Goal: Information Seeking & Learning: Learn about a topic

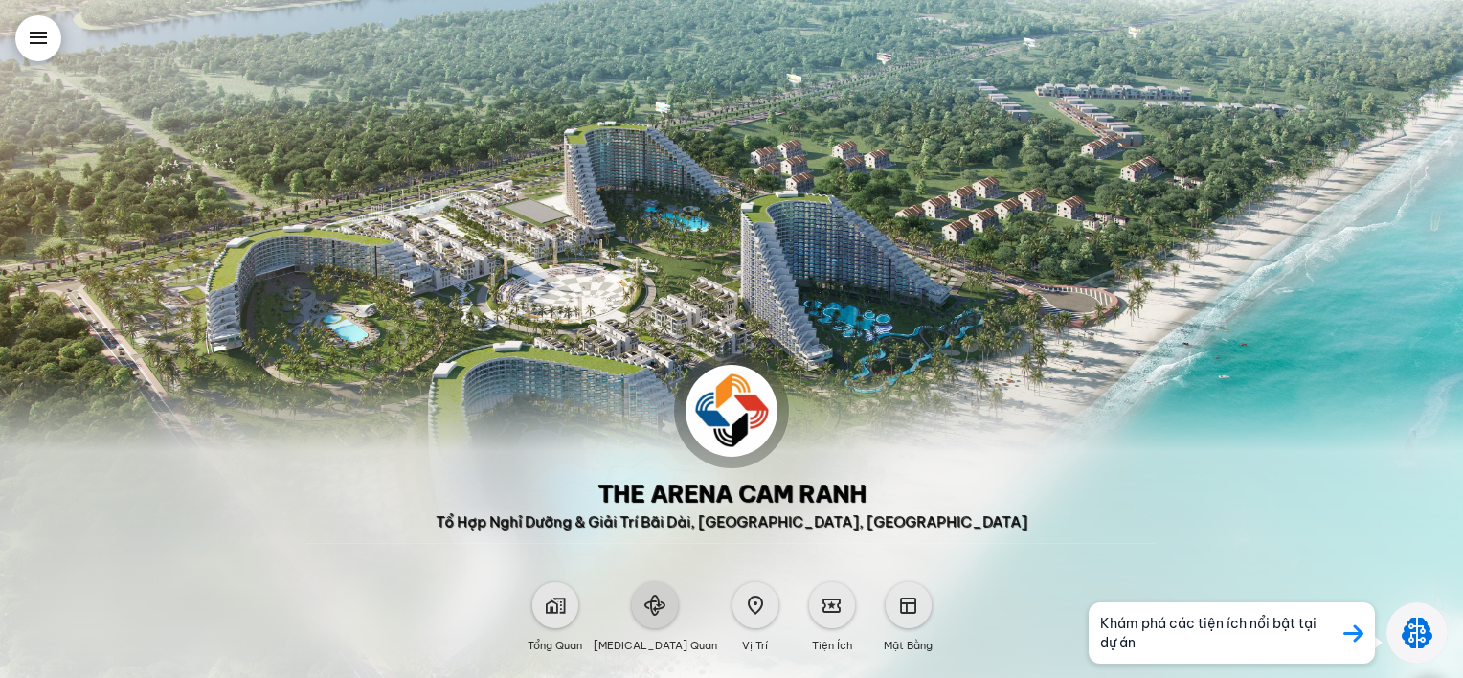
click at [647, 603] on span at bounding box center [655, 605] width 21 height 21
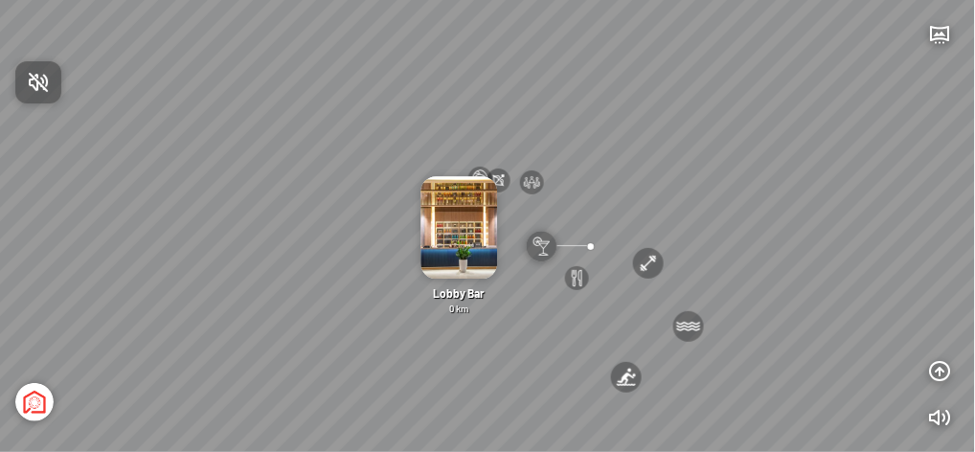
click at [525, 209] on div at bounding box center [487, 226] width 975 height 452
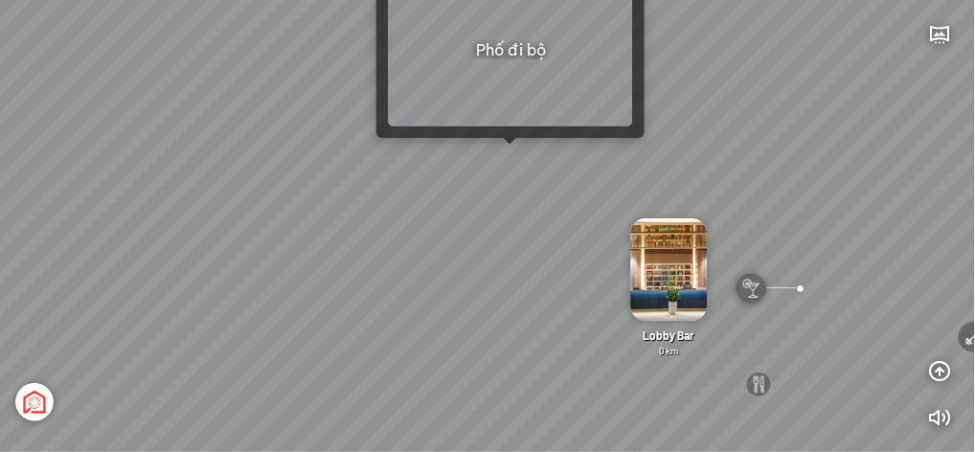
click at [508, 153] on div "[GEOGRAPHIC_DATA] 3.6 km KN Links [GEOGRAPHIC_DATA] 5.9 km Thể Thao Bãi Biển 0 …" at bounding box center [487, 226] width 975 height 452
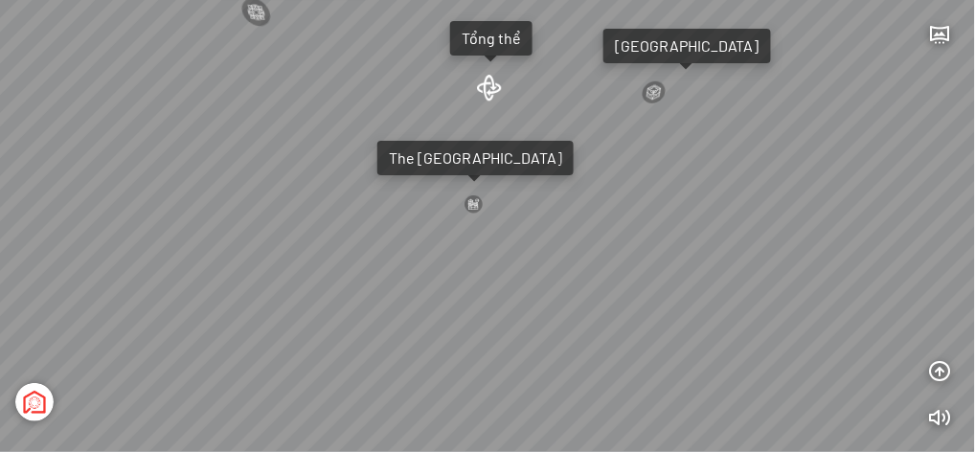
click at [473, 204] on div at bounding box center [473, 203] width 19 height 19
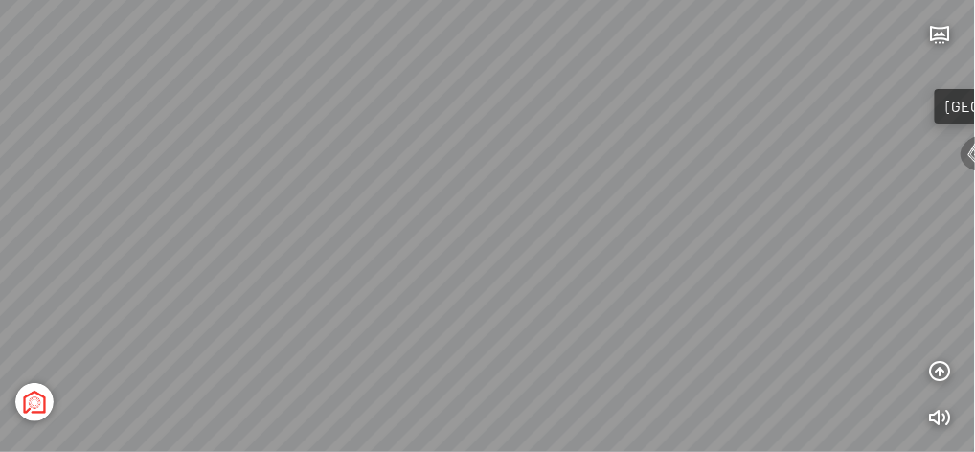
drag, startPoint x: 529, startPoint y: 326, endPoint x: 551, endPoint y: 285, distance: 45.9
click at [551, 285] on div "Light Tower Sea Tower Tổng thể Sand Tower Wind Tower Phố đi bộ Đường Nguyễn Tất…" at bounding box center [487, 226] width 975 height 452
drag, startPoint x: 598, startPoint y: 277, endPoint x: 610, endPoint y: 271, distance: 13.7
click at [610, 271] on div "Light Tower Sea Tower Tổng thể Sand Tower Wind Tower Phố đi bộ Đường Nguyễn Tất…" at bounding box center [487, 226] width 975 height 452
drag, startPoint x: 351, startPoint y: 233, endPoint x: 842, endPoint y: 180, distance: 494.2
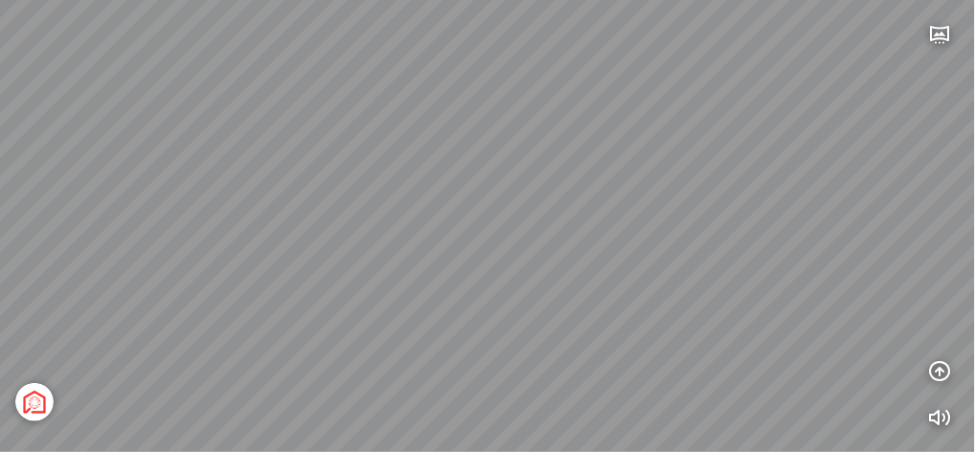
click at [809, 170] on div "Light Tower Sea Tower Tổng thể Sand Tower Wind Tower Phố đi bộ Đường Nguyễn Tất…" at bounding box center [487, 226] width 975 height 452
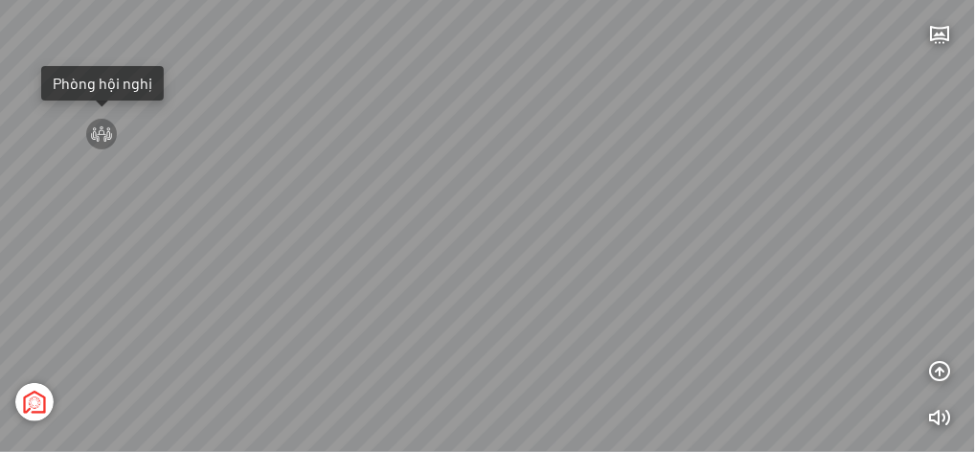
drag, startPoint x: 395, startPoint y: 260, endPoint x: 645, endPoint y: 270, distance: 250.2
click at [644, 269] on div "Light Tower Sea Tower Tổng thể Sand Tower Wind Tower Phố đi bộ Đường Nguyễn Tất…" at bounding box center [487, 226] width 975 height 452
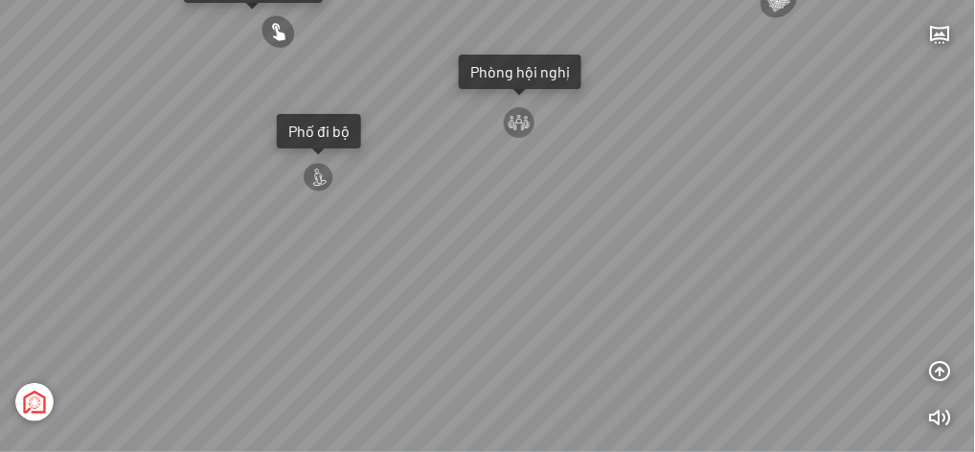
drag, startPoint x: 383, startPoint y: 245, endPoint x: 587, endPoint y: 297, distance: 210.5
click at [587, 297] on div "Light Tower Sea Tower Tổng thể Sand Tower Wind Tower Phố đi bộ Đường Nguyễn Tất…" at bounding box center [487, 226] width 975 height 452
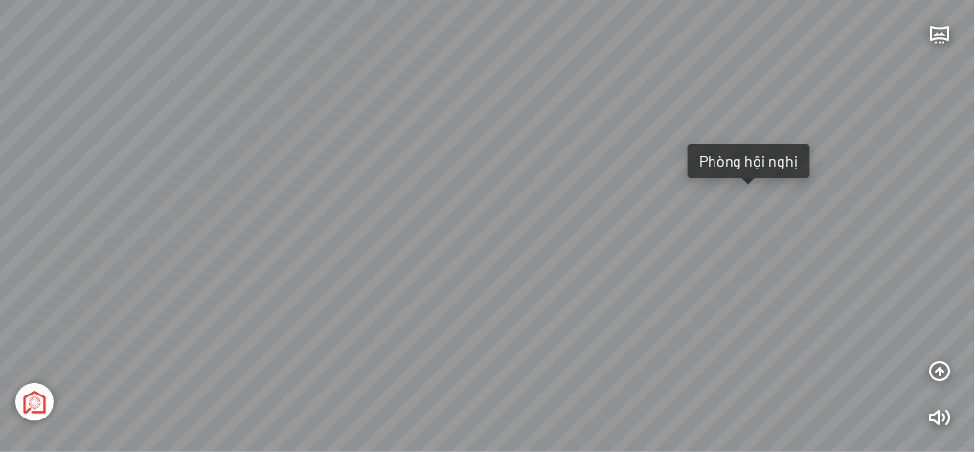
drag, startPoint x: 485, startPoint y: 248, endPoint x: 614, endPoint y: 295, distance: 137.6
click at [614, 295] on div "Light Tower Sea Tower Tổng thể Sand Tower Wind Tower Phố đi bộ Đường Nguyễn Tất…" at bounding box center [487, 226] width 975 height 452
drag, startPoint x: 623, startPoint y: 312, endPoint x: 625, endPoint y: 301, distance: 11.8
click at [625, 301] on div "Light Tower Sea Tower Tổng thể Sand Tower Wind Tower Phố đi bộ Đường Nguyễn Tất…" at bounding box center [487, 226] width 975 height 452
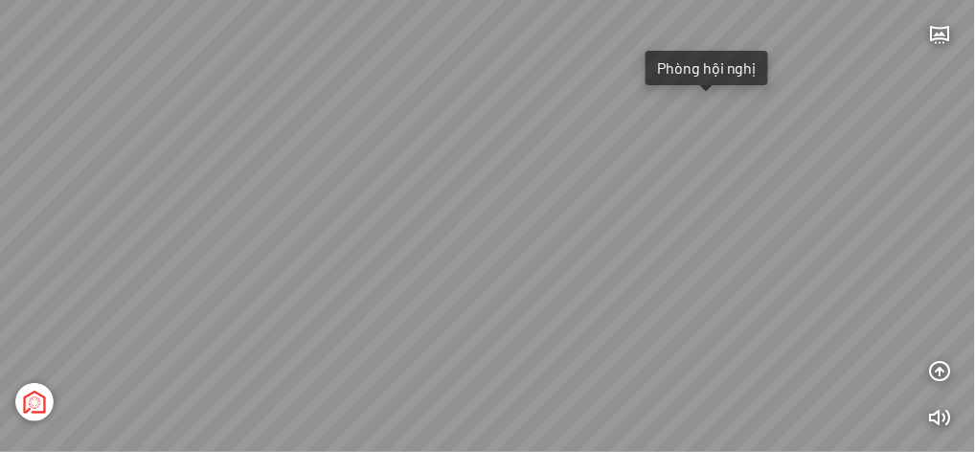
drag, startPoint x: 532, startPoint y: 329, endPoint x: 483, endPoint y: 261, distance: 83.7
click at [483, 261] on div "Light Tower Sea Tower Tổng thể Sand Tower Wind Tower Phố đi bộ Đường Nguyễn Tất…" at bounding box center [487, 226] width 975 height 452
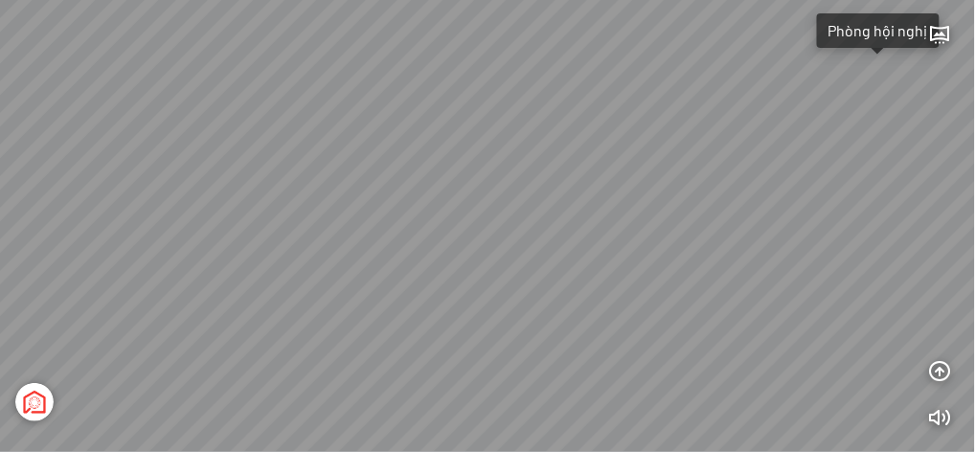
drag, startPoint x: 656, startPoint y: 250, endPoint x: 669, endPoint y: 288, distance: 40.6
click at [669, 288] on div "Light Tower Sea Tower Tổng thể Sand Tower Wind Tower Phố đi bộ Đường Nguyễn Tất…" at bounding box center [487, 226] width 975 height 452
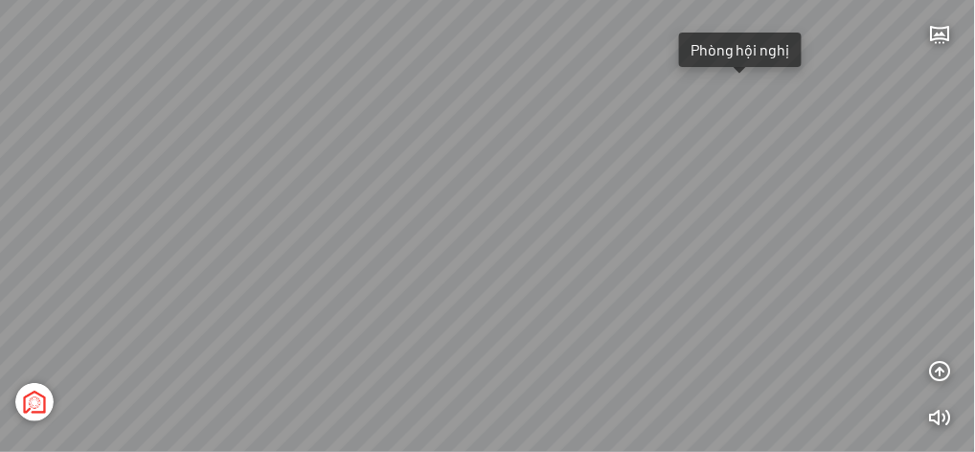
drag, startPoint x: 496, startPoint y: 257, endPoint x: 456, endPoint y: 251, distance: 40.6
click at [456, 251] on div "Light Tower Sea Tower Tổng thể Sand Tower Wind Tower Phố đi bộ Đường Nguyễn Tất…" at bounding box center [487, 226] width 975 height 452
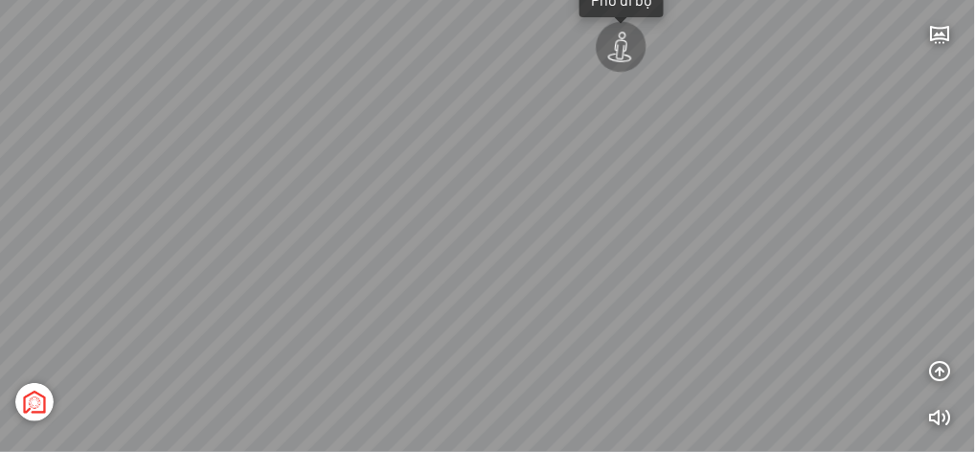
drag, startPoint x: 301, startPoint y: 259, endPoint x: 488, endPoint y: 218, distance: 192.0
click at [488, 218] on div "Light Tower Sea Tower Tổng thể Sand Tower Wind Tower Phố đi bộ Đường Nguyễn Tất…" at bounding box center [487, 226] width 975 height 452
drag, startPoint x: 492, startPoint y: 200, endPoint x: 318, endPoint y: 198, distance: 174.3
click at [318, 198] on div "Light Tower Sea Tower Tổng thể Sand Tower Wind Tower Phố đi bộ Đường Nguyễn Tất…" at bounding box center [487, 226] width 975 height 452
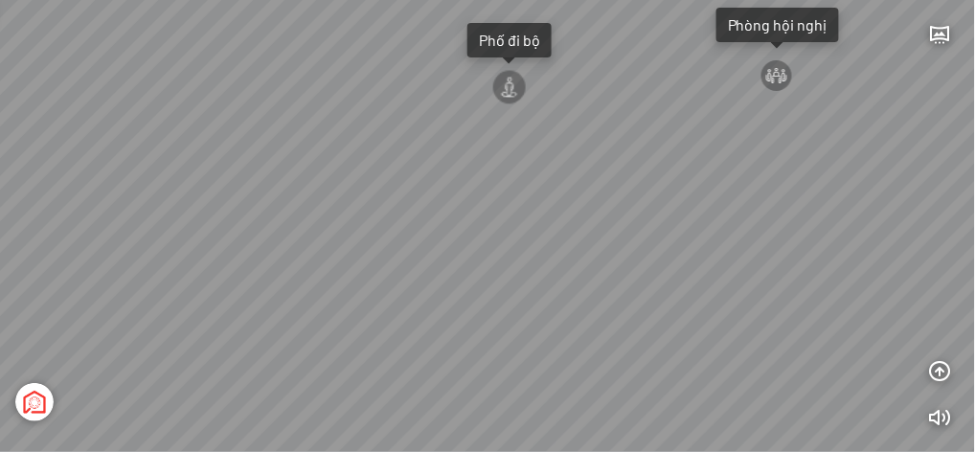
drag, startPoint x: 474, startPoint y: 168, endPoint x: 667, endPoint y: 199, distance: 195.1
click at [674, 201] on div "Light Tower Sea Tower Tổng thể Sand Tower Wind Tower Phố đi bộ Đường Nguyễn Tất…" at bounding box center [487, 226] width 975 height 452
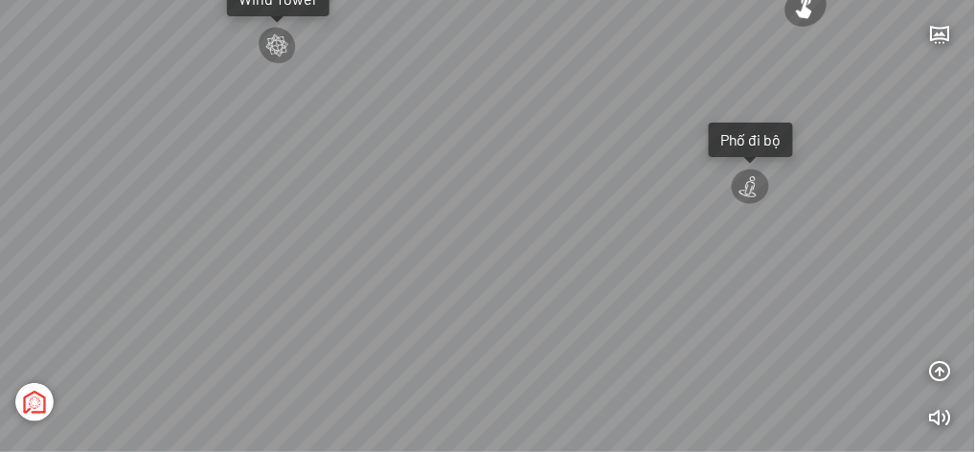
drag, startPoint x: 326, startPoint y: 208, endPoint x: 654, endPoint y: 204, distance: 328.5
click at [640, 201] on div "Light Tower Sea Tower Tổng thể Sand Tower Wind Tower Phố đi bộ Đường Nguyễn Tất…" at bounding box center [487, 226] width 975 height 452
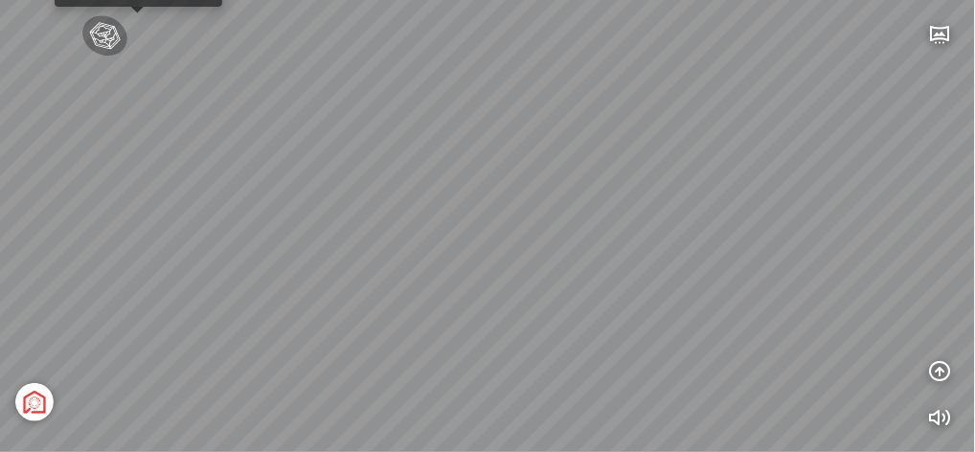
drag, startPoint x: 422, startPoint y: 211, endPoint x: 569, endPoint y: 220, distance: 146.9
click at [580, 212] on div "Light Tower Sea Tower Tổng thể Sand Tower Wind Tower Phố đi bộ Đường Nguyễn Tất…" at bounding box center [487, 226] width 975 height 452
drag, startPoint x: 326, startPoint y: 257, endPoint x: 646, endPoint y: 258, distance: 319.9
click at [648, 257] on div "Light Tower Sea Tower Tổng thể Sand Tower Wind Tower Phố đi bộ Đường Nguyễn Tất…" at bounding box center [487, 226] width 975 height 452
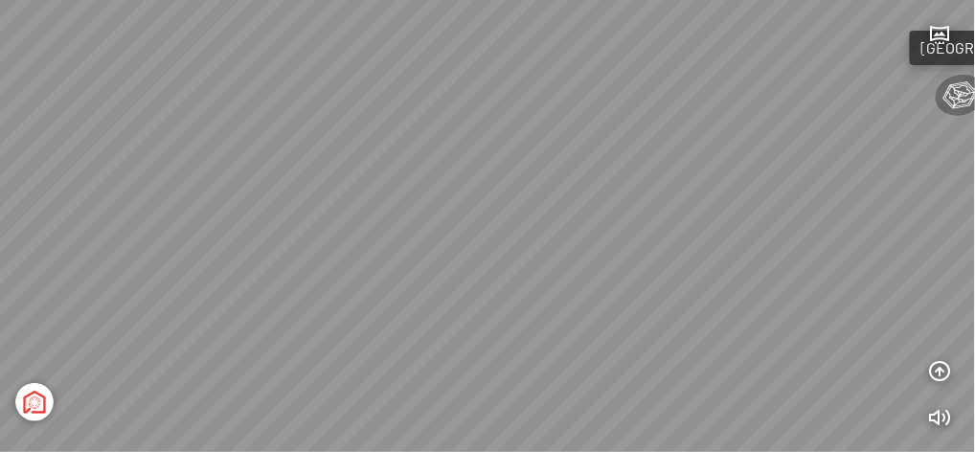
drag, startPoint x: 374, startPoint y: 225, endPoint x: 598, endPoint y: 253, distance: 225.8
click at [602, 256] on div "Light Tower Sea Tower Tổng thể Sand Tower Wind Tower Phố đi bộ Đường Nguyễn Tất…" at bounding box center [487, 226] width 975 height 452
drag, startPoint x: 553, startPoint y: 175, endPoint x: 647, endPoint y: 177, distance: 94.8
click at [647, 176] on div "Light Tower Sea Tower Tổng thể Sand Tower Wind Tower Phố đi bộ Đường Nguyễn Tất…" at bounding box center [487, 226] width 975 height 452
drag, startPoint x: 695, startPoint y: 258, endPoint x: 559, endPoint y: 209, distance: 144.5
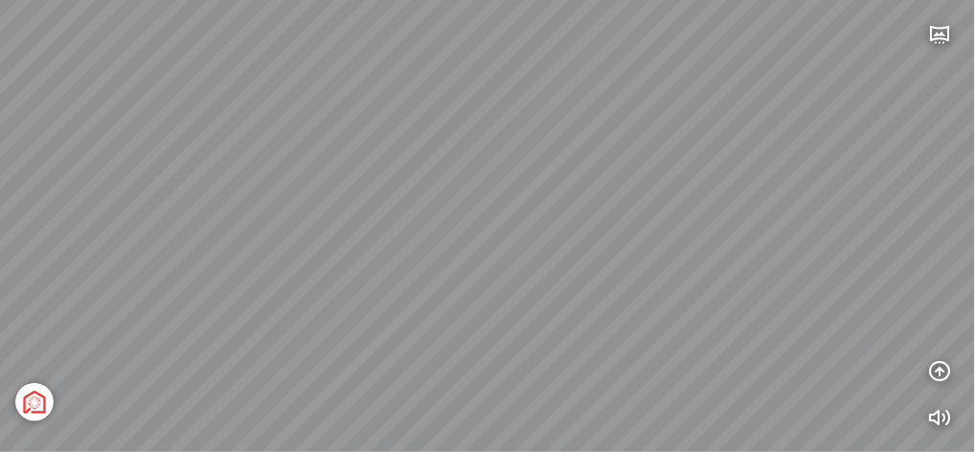
click at [564, 208] on div "Light Tower Sea Tower Tổng thể Sand Tower Wind Tower Phố đi bộ Đường Nguyễn Tất…" at bounding box center [487, 226] width 975 height 452
drag, startPoint x: 745, startPoint y: 210, endPoint x: 448, endPoint y: 140, distance: 305.0
click at [463, 140] on div "Light Tower Sea Tower Tổng thể Sand Tower Wind Tower Phố đi bộ Đường Nguyễn Tất…" at bounding box center [487, 226] width 975 height 452
drag, startPoint x: 637, startPoint y: 135, endPoint x: 445, endPoint y: 110, distance: 193.2
click at [464, 110] on div "Light Tower Sea Tower Tổng thể Sand Tower Wind Tower Phố đi bộ Đường Nguyễn Tất…" at bounding box center [487, 226] width 975 height 452
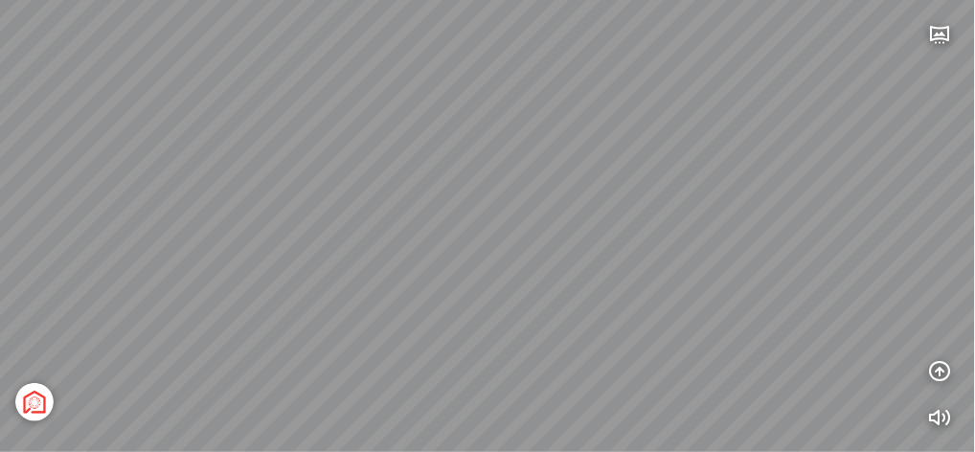
drag, startPoint x: 760, startPoint y: 158, endPoint x: 439, endPoint y: 246, distance: 333.7
click at [438, 246] on div "Light Tower Sea Tower Tổng thể Sand Tower Wind Tower Phố đi bộ Đường Nguyễn Tất…" at bounding box center [487, 226] width 975 height 452
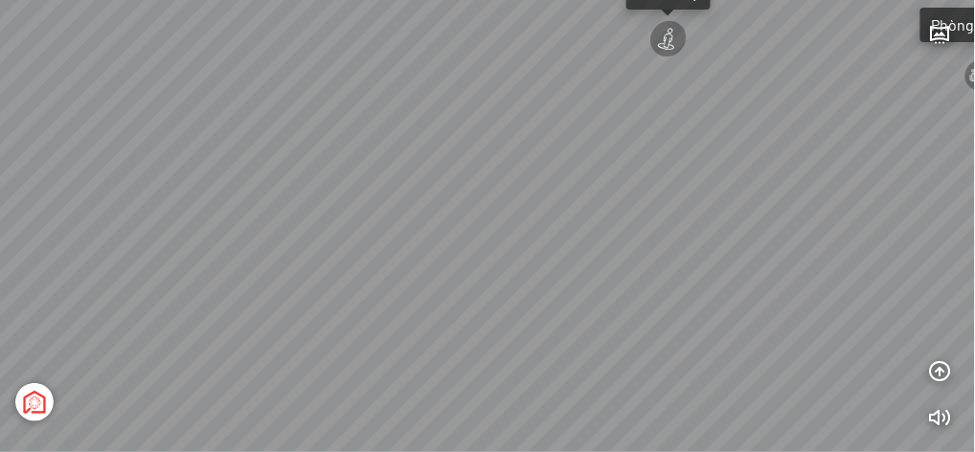
drag, startPoint x: 476, startPoint y: 131, endPoint x: 384, endPoint y: 199, distance: 114.4
click at [341, 238] on div "Light Tower Sea Tower Tổng thể Sand Tower Wind Tower Phố đi bộ Đường Nguyễn Tất…" at bounding box center [487, 226] width 975 height 452
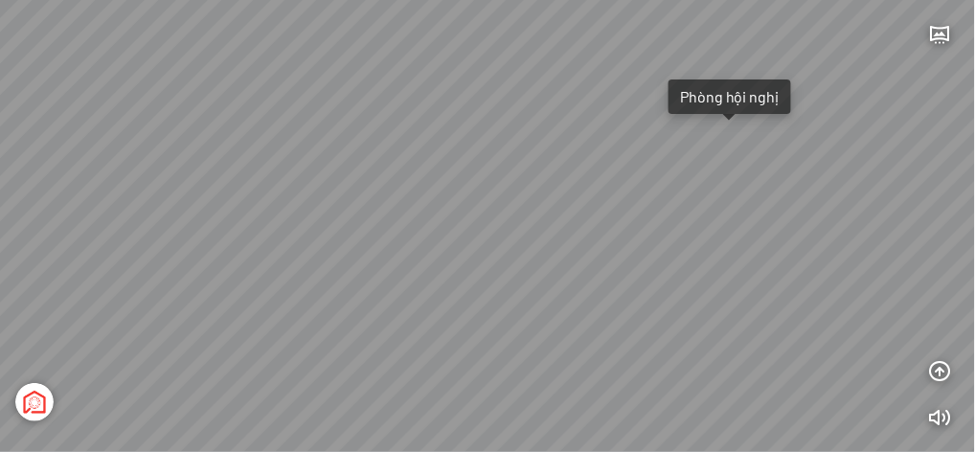
drag, startPoint x: 623, startPoint y: 139, endPoint x: 473, endPoint y: 218, distance: 169.2
click at [473, 218] on div "Light Tower Sea Tower Tổng thể Sand Tower Wind Tower Phố đi bộ Đường Nguyễn Tất…" at bounding box center [487, 226] width 975 height 452
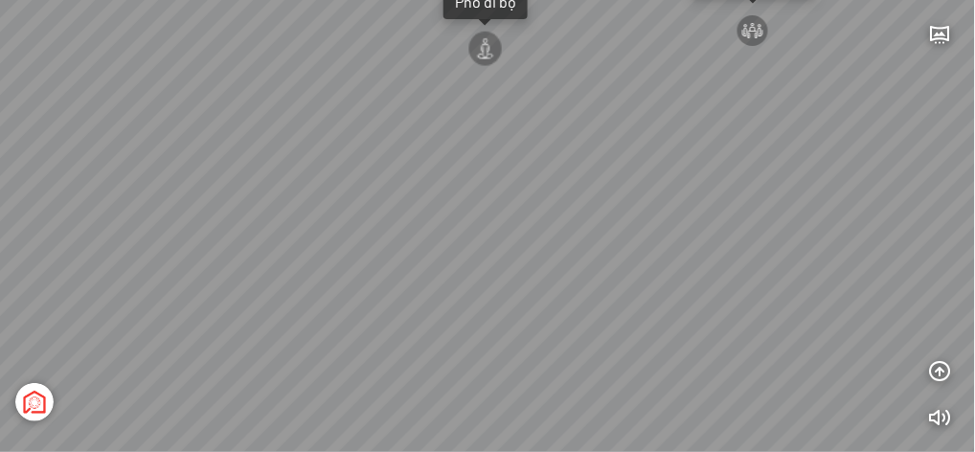
drag, startPoint x: 456, startPoint y: 316, endPoint x: 466, endPoint y: 193, distance: 124.0
click at [471, 188] on div "Light Tower Sea Tower Tổng thể Sand Tower Wind Tower Phố đi bộ Đường Nguyễn Tất…" at bounding box center [487, 226] width 975 height 452
drag, startPoint x: 419, startPoint y: 219, endPoint x: 799, endPoint y: 153, distance: 385.9
click at [777, 153] on div "Light Tower Sea Tower Tổng thể Sand Tower Wind Tower Phố đi bộ Đường Nguyễn Tất…" at bounding box center [487, 226] width 975 height 452
drag, startPoint x: 391, startPoint y: 293, endPoint x: 762, endPoint y: 172, distance: 390.7
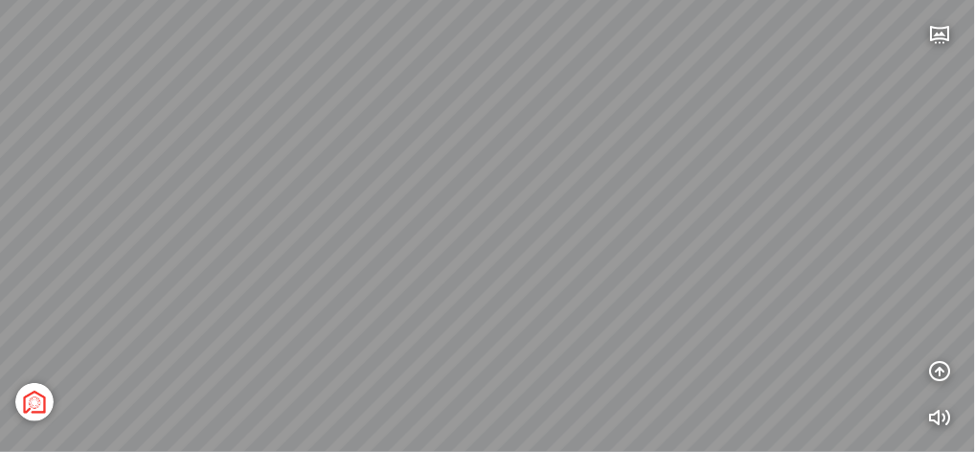
click at [734, 166] on div "Light Tower Sea Tower Tổng thể Sand Tower Wind Tower Phố đi bộ Đường Nguyễn Tất…" at bounding box center [487, 226] width 975 height 452
drag, startPoint x: 252, startPoint y: 247, endPoint x: 601, endPoint y: 418, distance: 388.9
click at [600, 422] on div "Light Tower Sea Tower Tổng thể Sand Tower Wind Tower Phố đi bộ Đường Nguyễn Tất…" at bounding box center [487, 226] width 975 height 452
drag, startPoint x: 464, startPoint y: 372, endPoint x: 542, endPoint y: 409, distance: 87.0
click at [542, 409] on div "Light Tower Sea Tower Tổng thể Sand Tower Wind Tower Phố đi bộ Đường Nguyễn Tất…" at bounding box center [487, 226] width 975 height 452
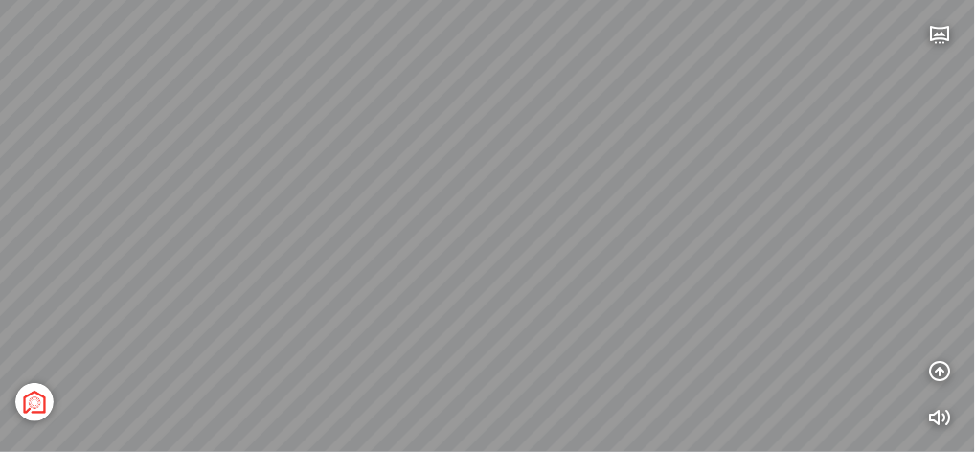
drag, startPoint x: 479, startPoint y: 302, endPoint x: 737, endPoint y: 293, distance: 257.8
click at [736, 293] on div "Light Tower Sea Tower Tổng thể Sand Tower Wind Tower Phố đi bộ Đường Nguyễn Tất…" at bounding box center [487, 226] width 975 height 452
drag, startPoint x: 242, startPoint y: 337, endPoint x: 797, endPoint y: 216, distance: 567.7
click at [747, 211] on div "Light Tower Sea Tower Tổng thể Sand Tower Wind Tower Phố đi bộ Đường Nguyễn Tất…" at bounding box center [487, 226] width 975 height 452
drag, startPoint x: 361, startPoint y: 256, endPoint x: 723, endPoint y: 338, distance: 371.3
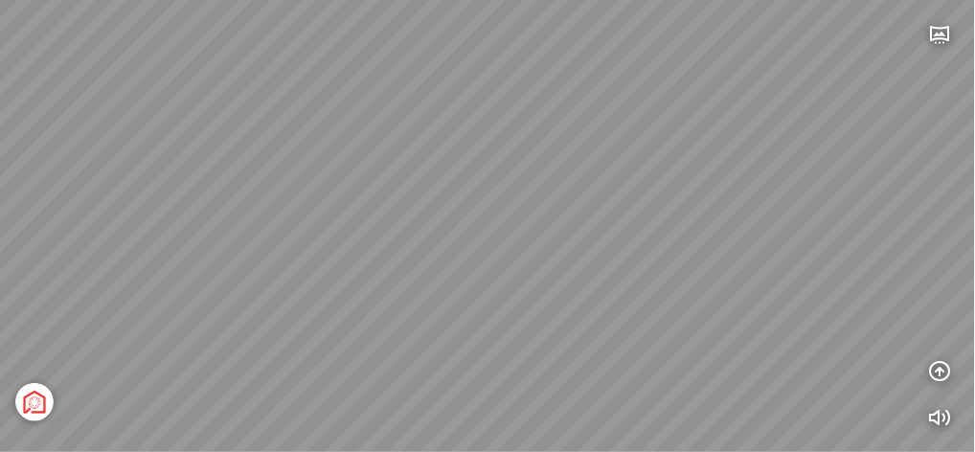
click at [723, 338] on div "Light Tower Sea Tower Tổng thể Sand Tower Wind Tower Phố đi bộ Đường Nguyễn Tất…" at bounding box center [487, 226] width 975 height 452
drag, startPoint x: 322, startPoint y: 272, endPoint x: 855, endPoint y: 318, distance: 535.5
click at [855, 318] on div "Light Tower Sea Tower Tổng thể Sand Tower Wind Tower Phố đi bộ Đường Nguyễn Tất…" at bounding box center [487, 226] width 975 height 452
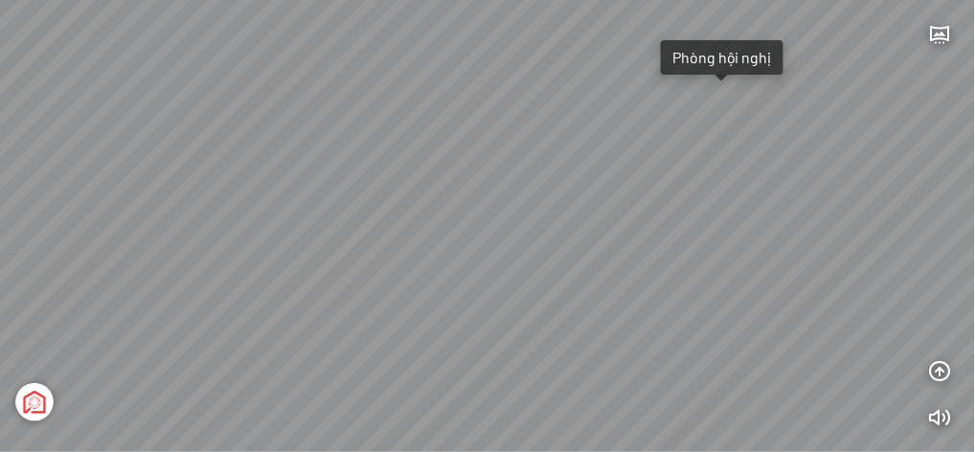
drag, startPoint x: 491, startPoint y: 170, endPoint x: 544, endPoint y: 322, distance: 161.1
click at [544, 322] on div "Light Tower Sea Tower Tổng thể Sand Tower Wind Tower Phố đi bộ Đường Nguyễn Tất…" at bounding box center [487, 226] width 975 height 452
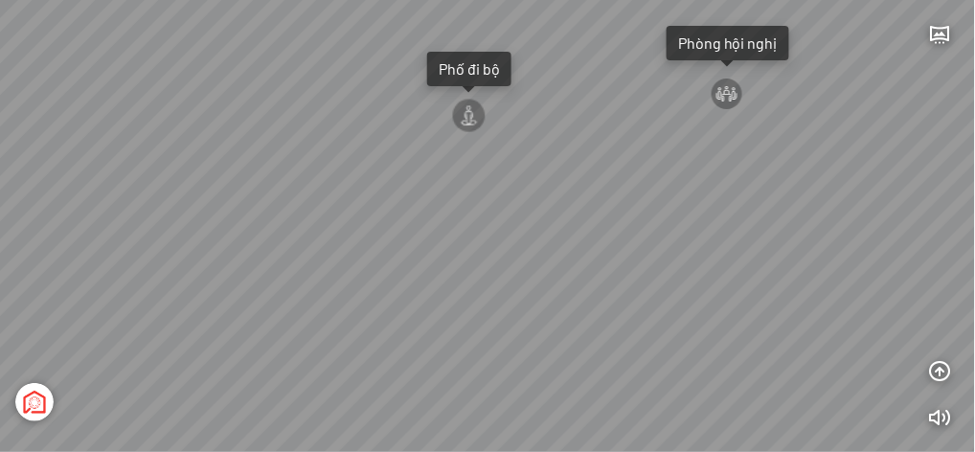
click at [496, 224] on div "Light Tower Sea Tower Tổng thể Sand Tower Wind Tower Phố đi bộ Đường Nguyễn Tất…" at bounding box center [487, 226] width 975 height 452
